Goal: Browse casually: Explore the website without a specific task or goal

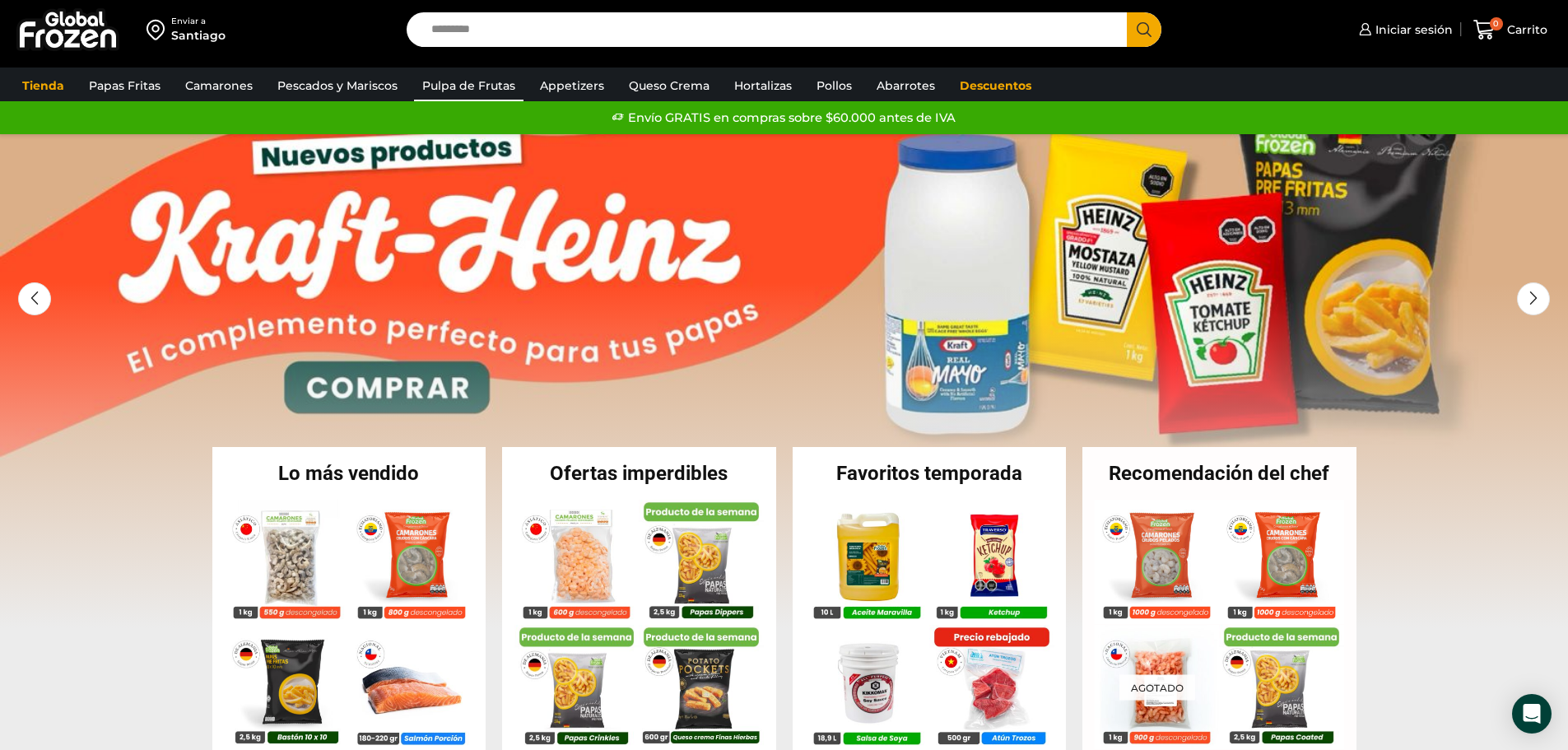
click at [494, 88] on link "Pulpa de Frutas" at bounding box center [469, 85] width 109 height 31
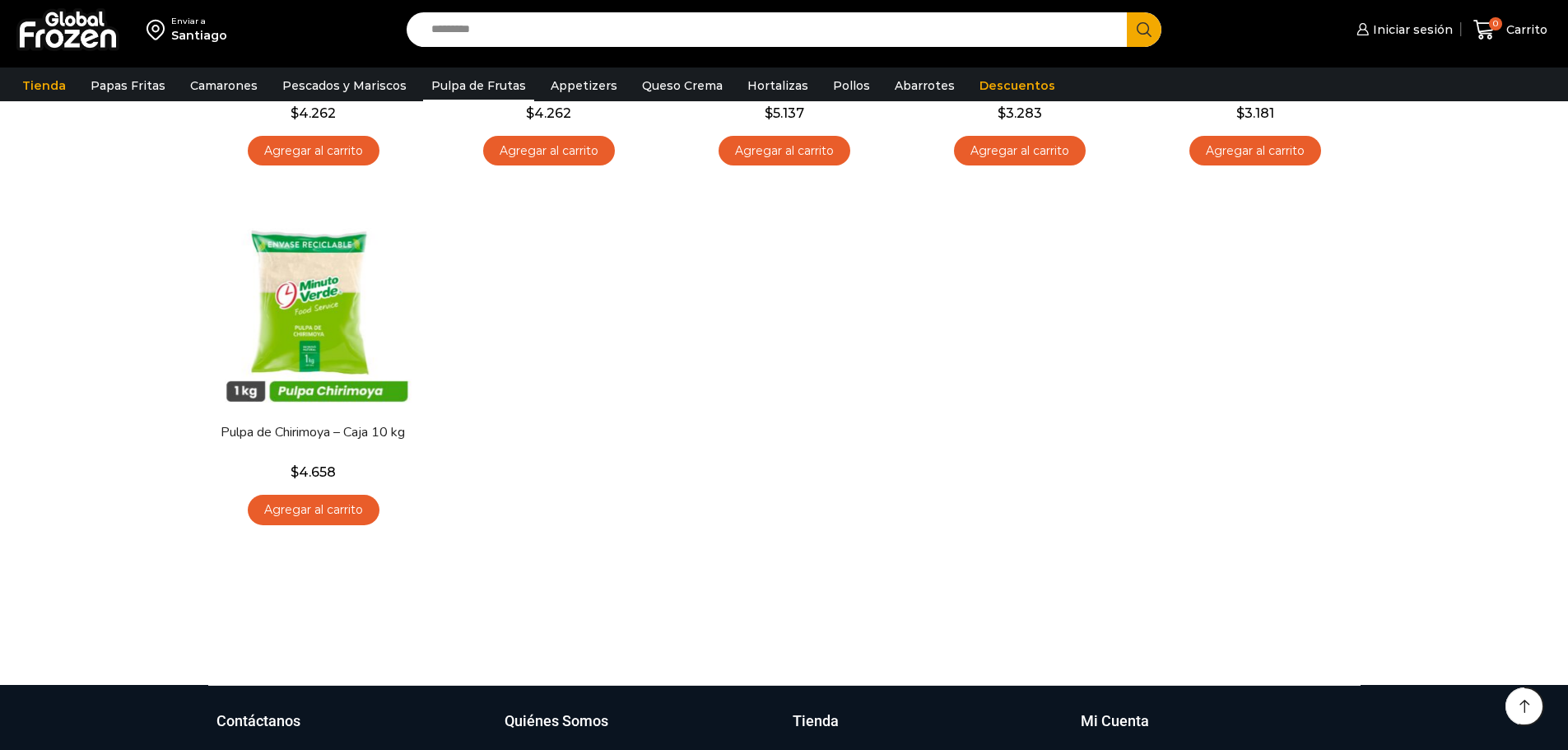
scroll to position [165, 0]
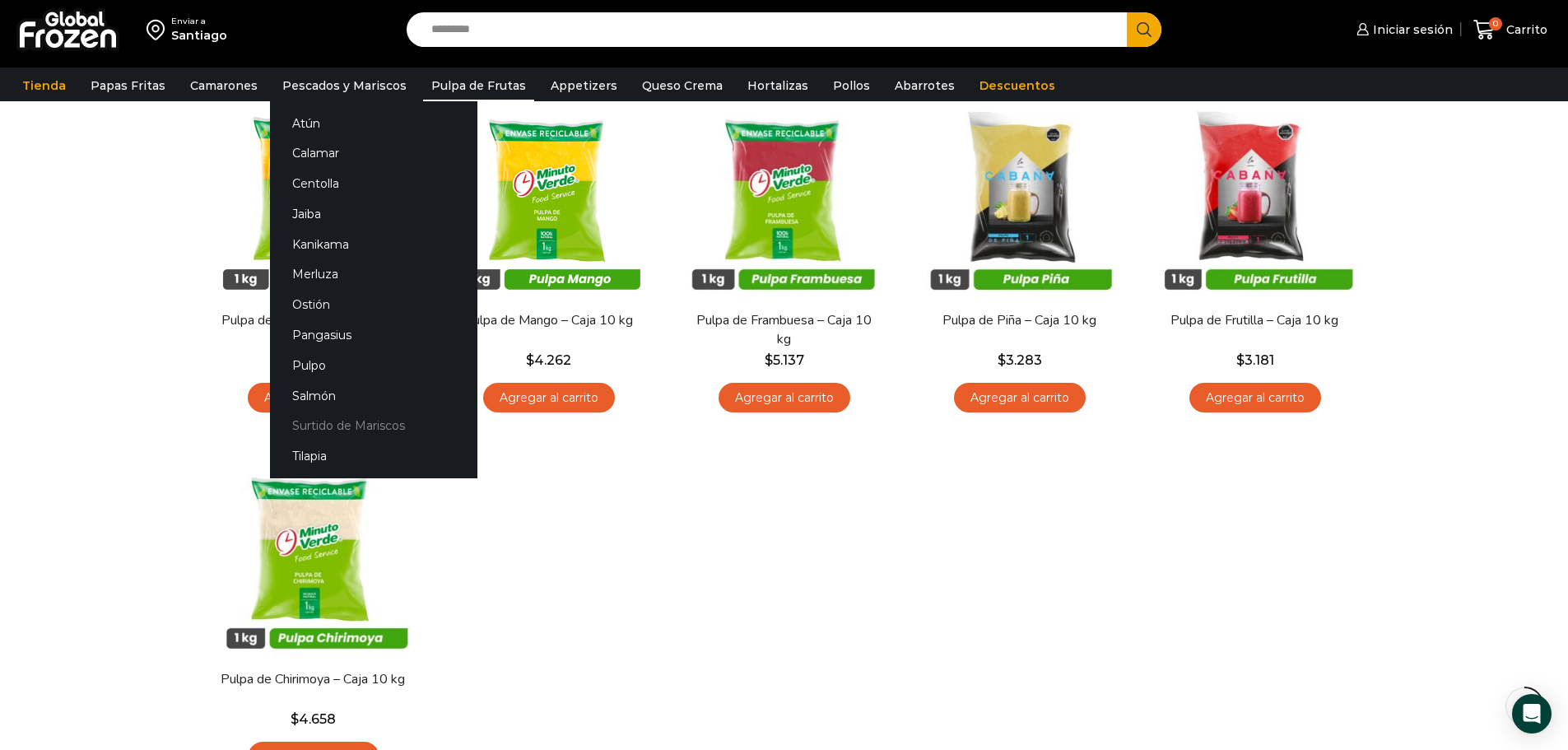
click at [372, 430] on link "Surtido de Mariscos" at bounding box center [374, 426] width 207 height 30
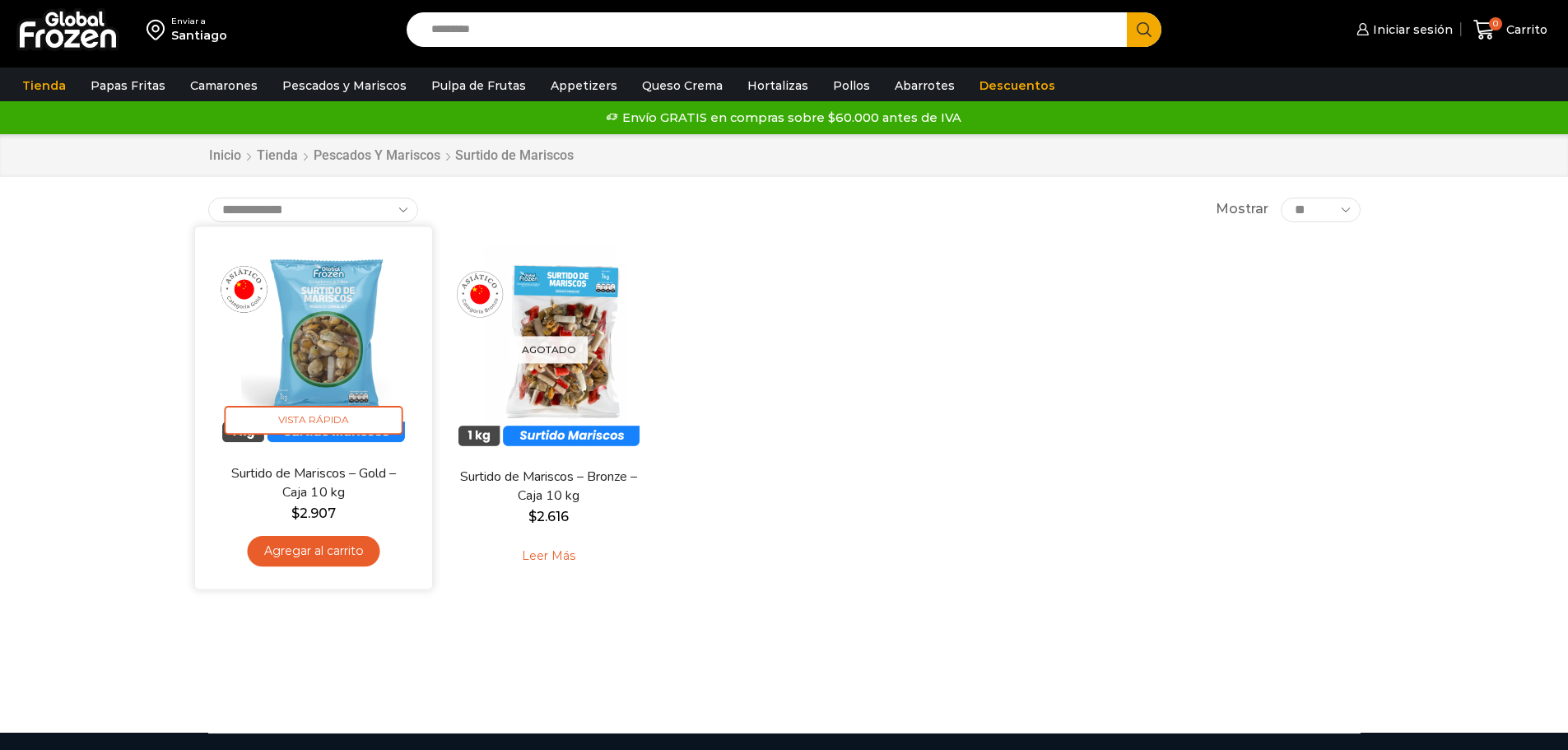
click at [332, 348] on img at bounding box center [313, 345] width 212 height 212
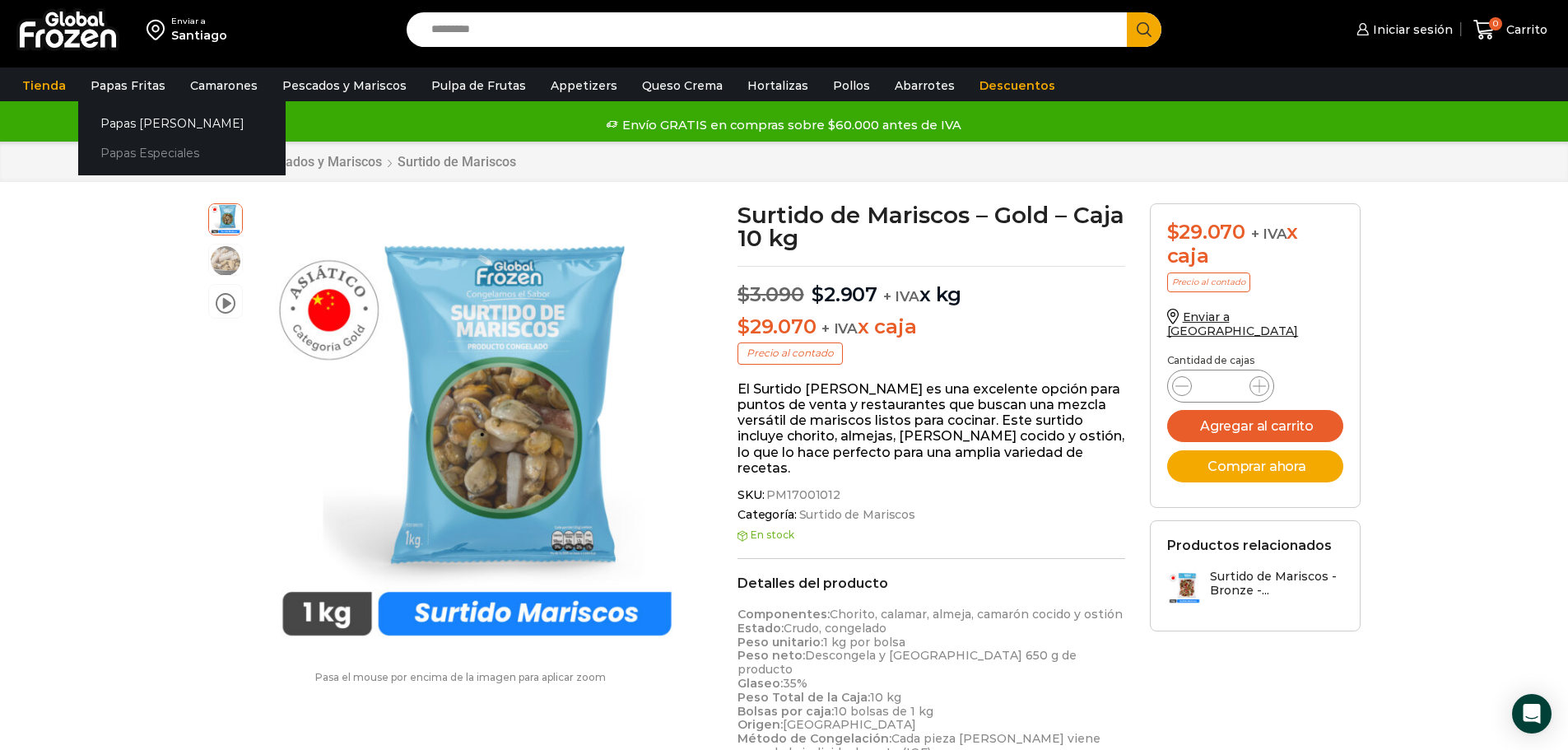
click at [136, 146] on link "Papas Especiales" at bounding box center [182, 153] width 207 height 30
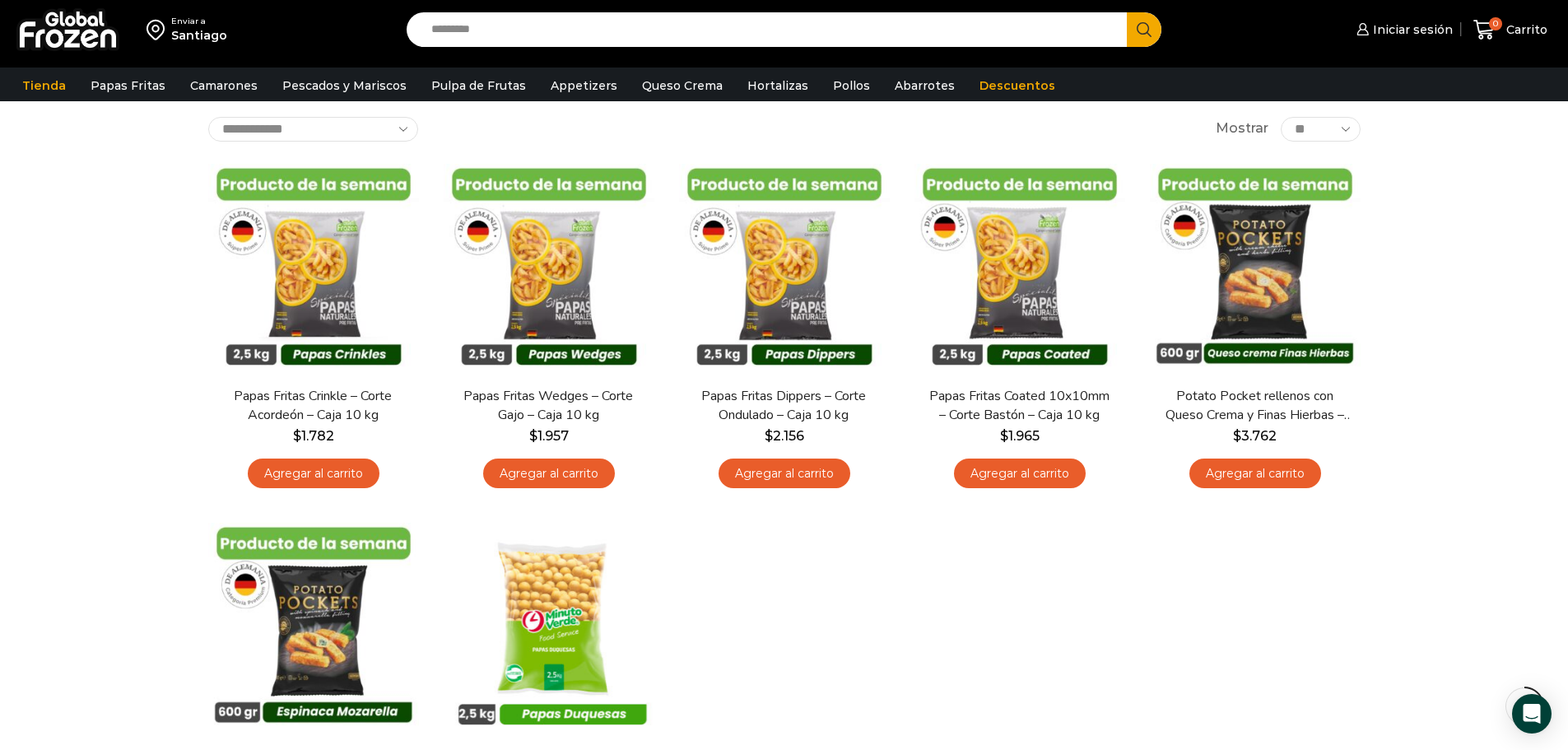
scroll to position [82, 0]
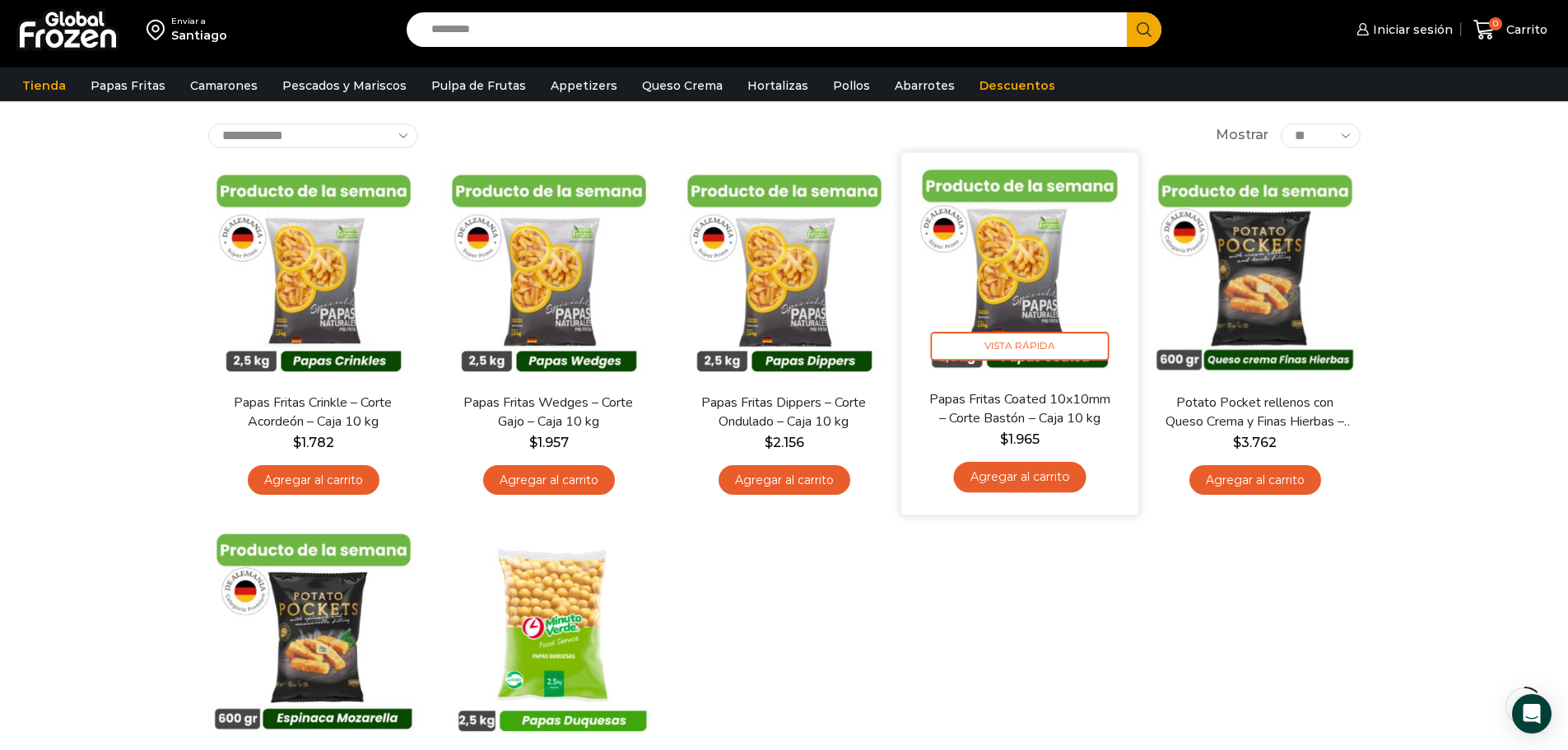
click at [1075, 428] on span "$ 1.965" at bounding box center [1019, 438] width 212 height 19
click at [1085, 441] on span "$ 1.965" at bounding box center [1019, 438] width 212 height 19
click at [1084, 441] on span "$ 1.965" at bounding box center [1019, 438] width 212 height 19
click at [1080, 242] on img at bounding box center [1019, 271] width 212 height 212
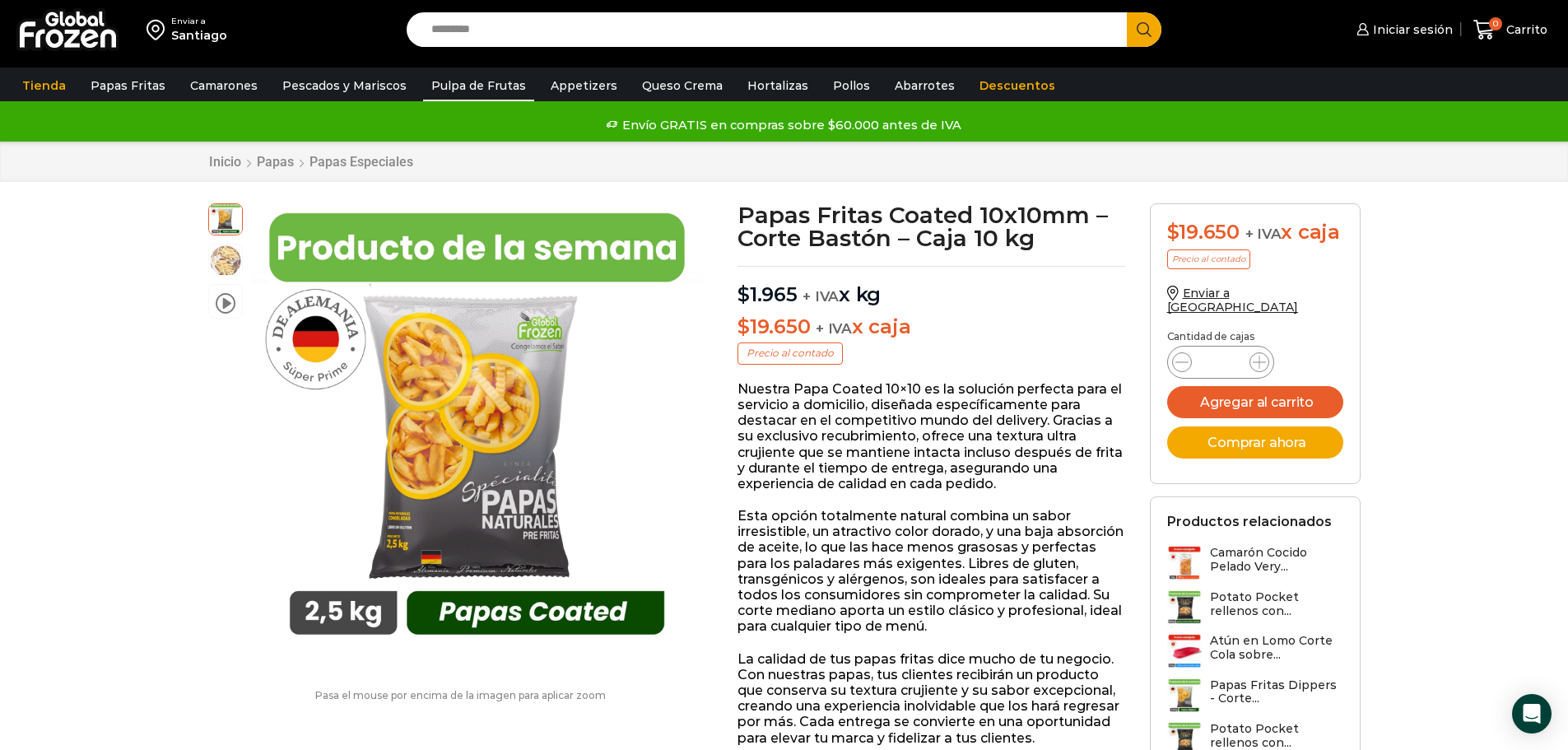
click at [470, 91] on link "Pulpa de Frutas" at bounding box center [479, 85] width 111 height 31
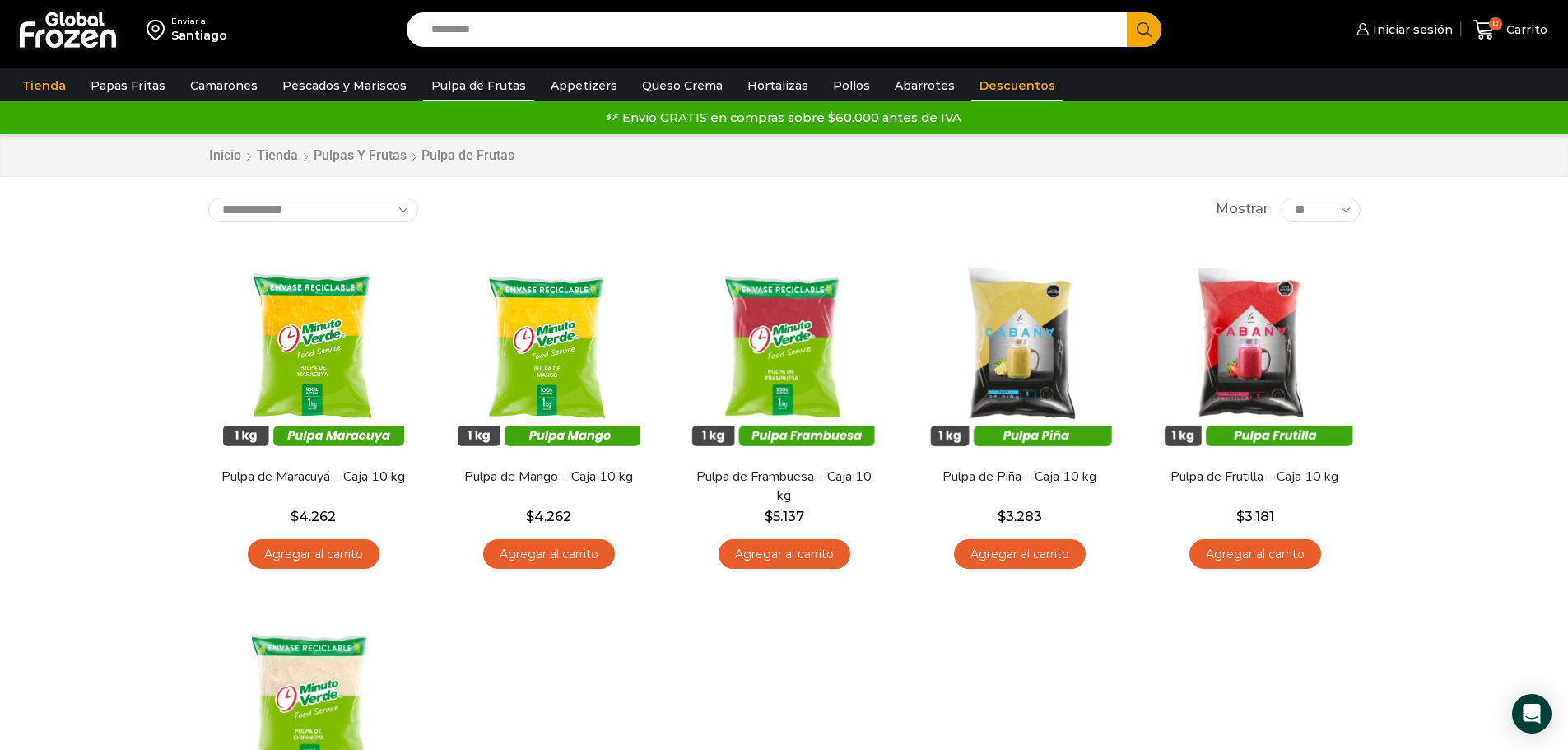
click at [986, 90] on link "Descuentos" at bounding box center [1018, 85] width 93 height 31
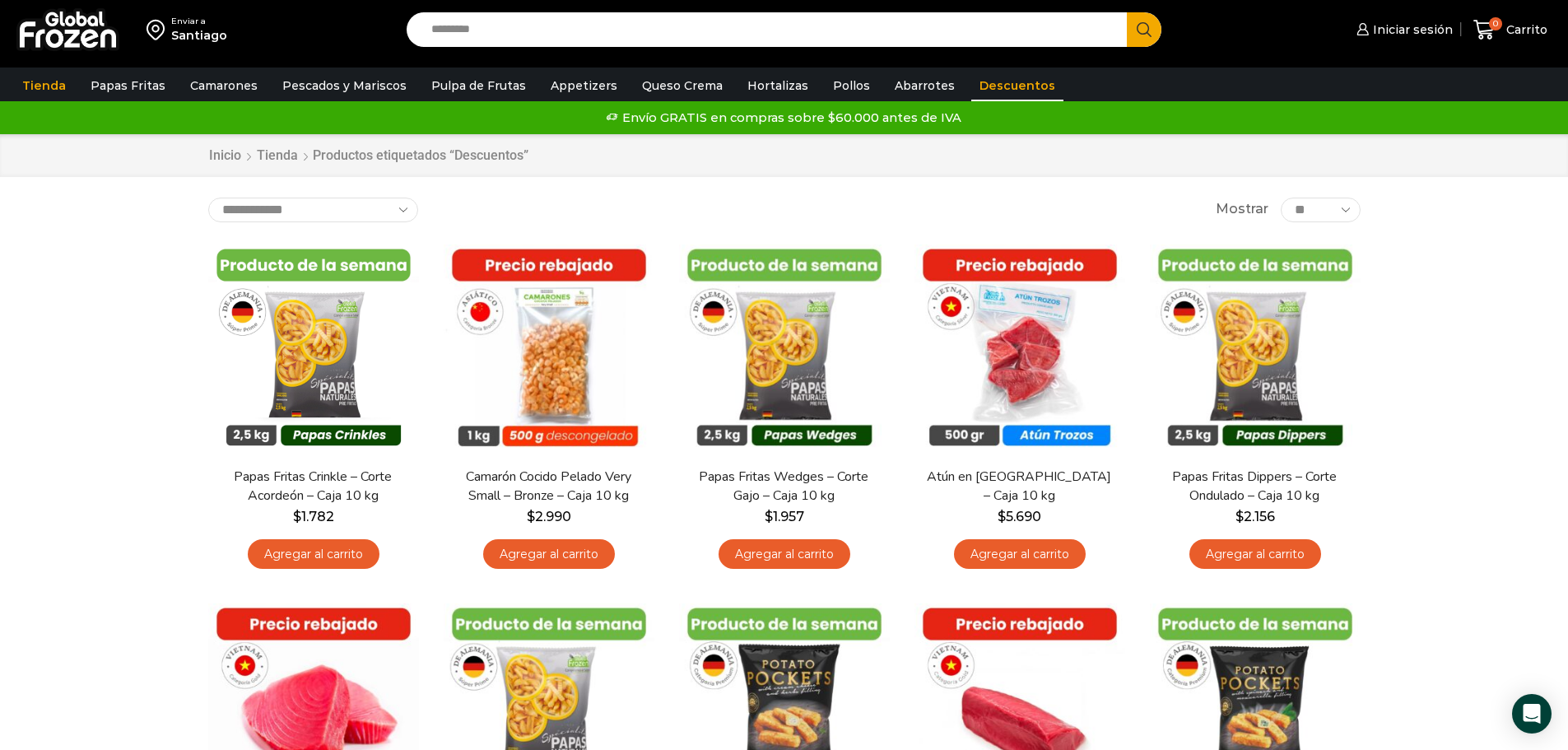
click at [559, 25] on input "Search input" at bounding box center [771, 29] width 696 height 35
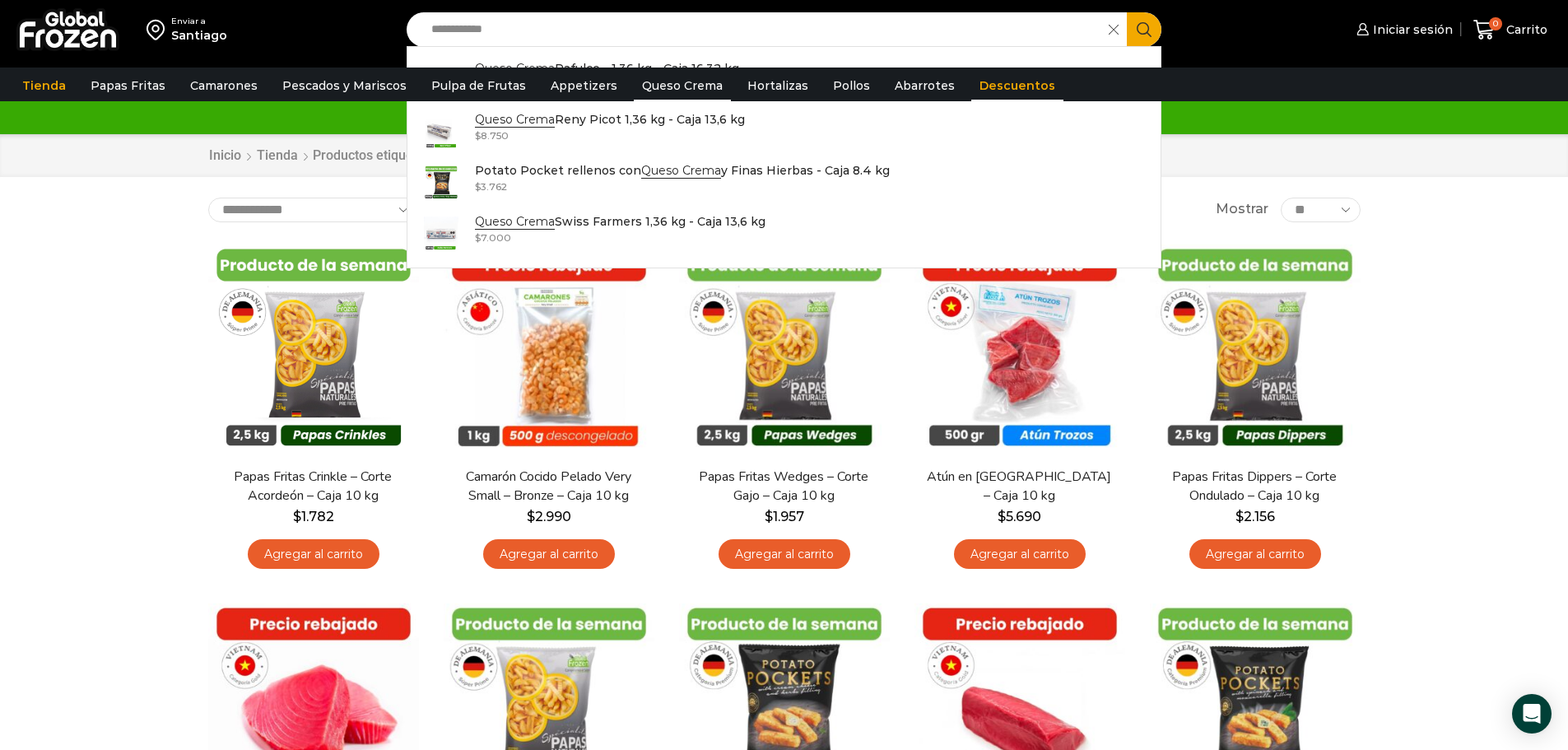
type input "**********"
click at [658, 89] on link "Queso Crema" at bounding box center [682, 85] width 97 height 31
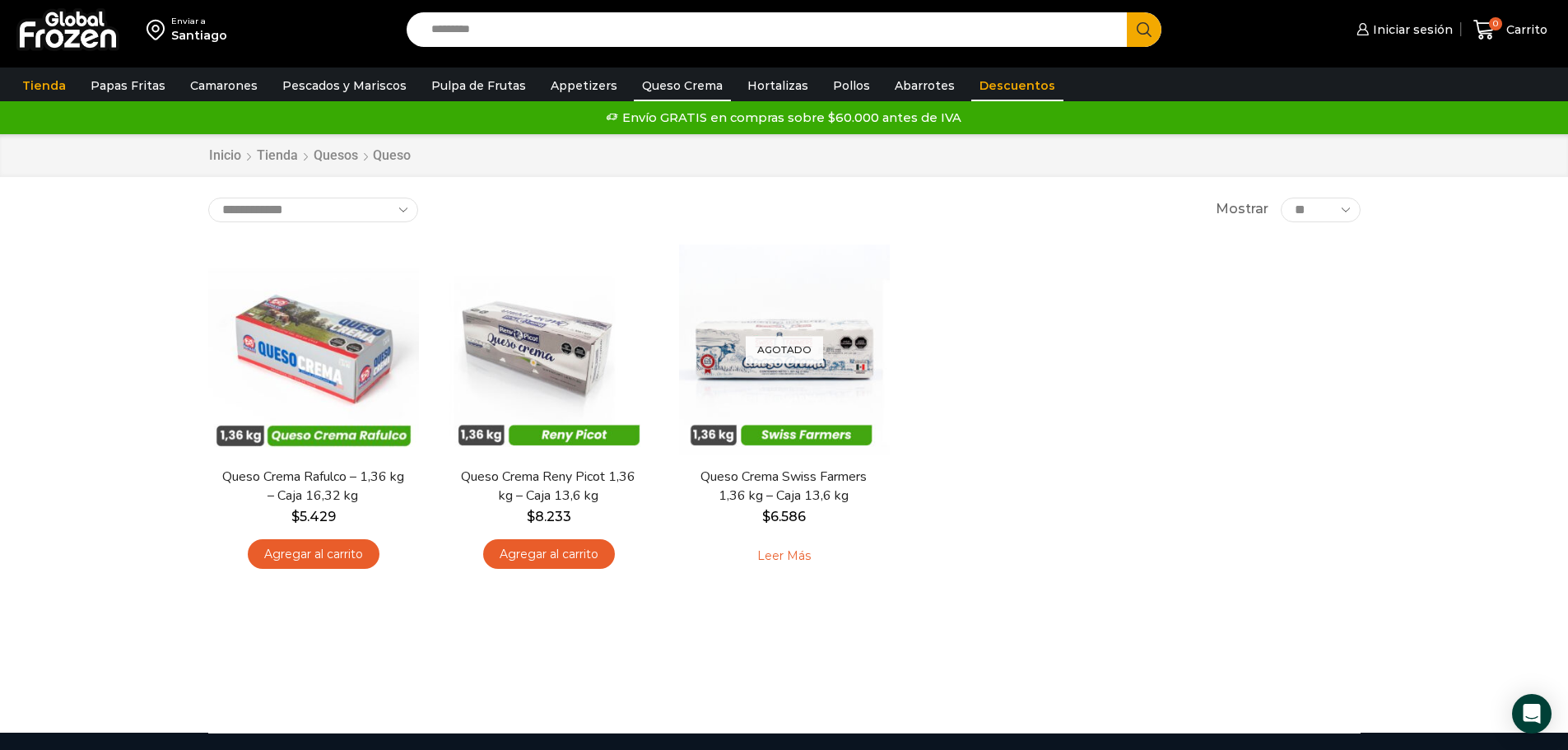
click at [986, 88] on link "Descuentos" at bounding box center [1018, 85] width 93 height 31
